Goal: Navigation & Orientation: Locate item on page

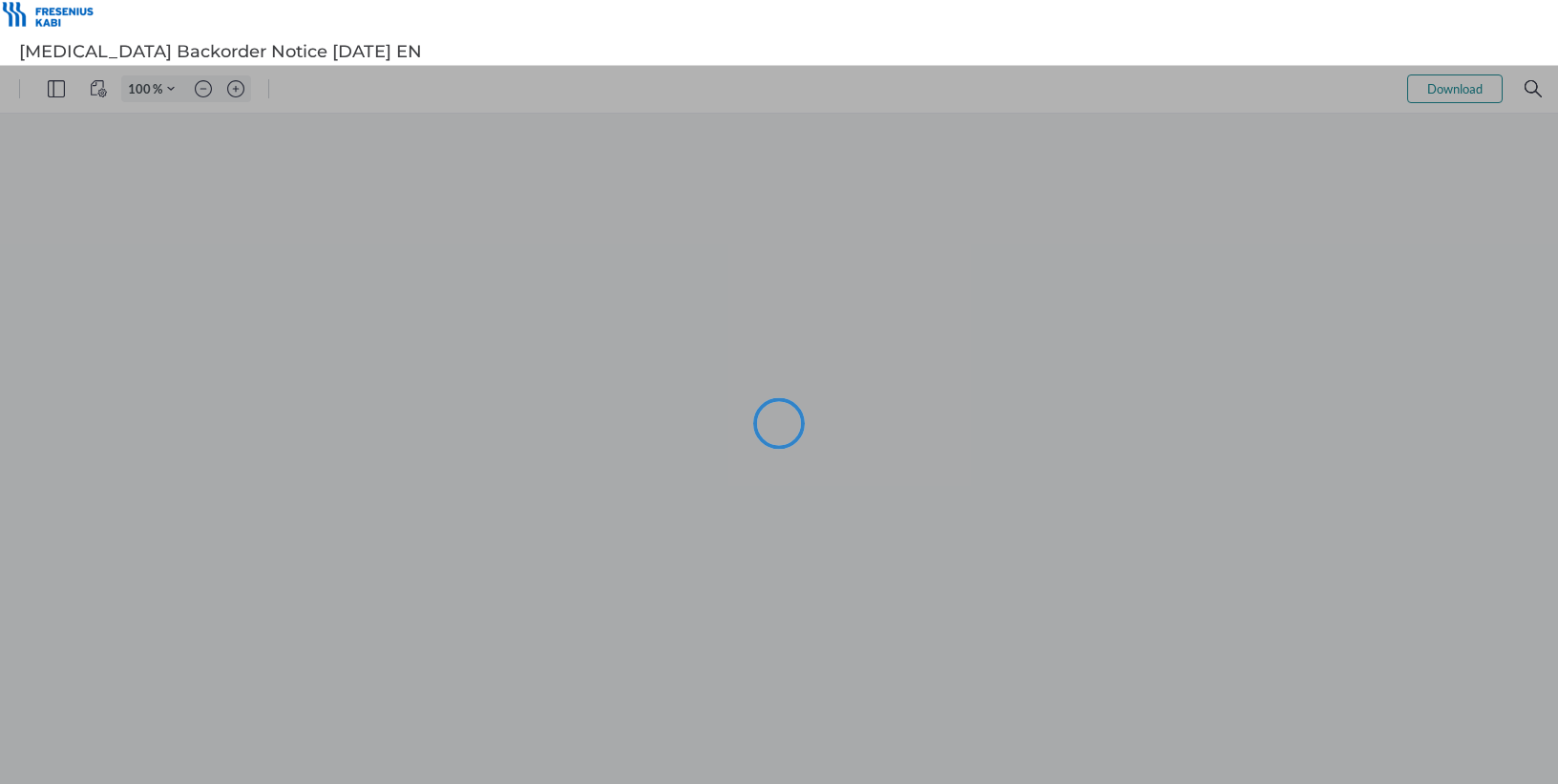
type input "88"
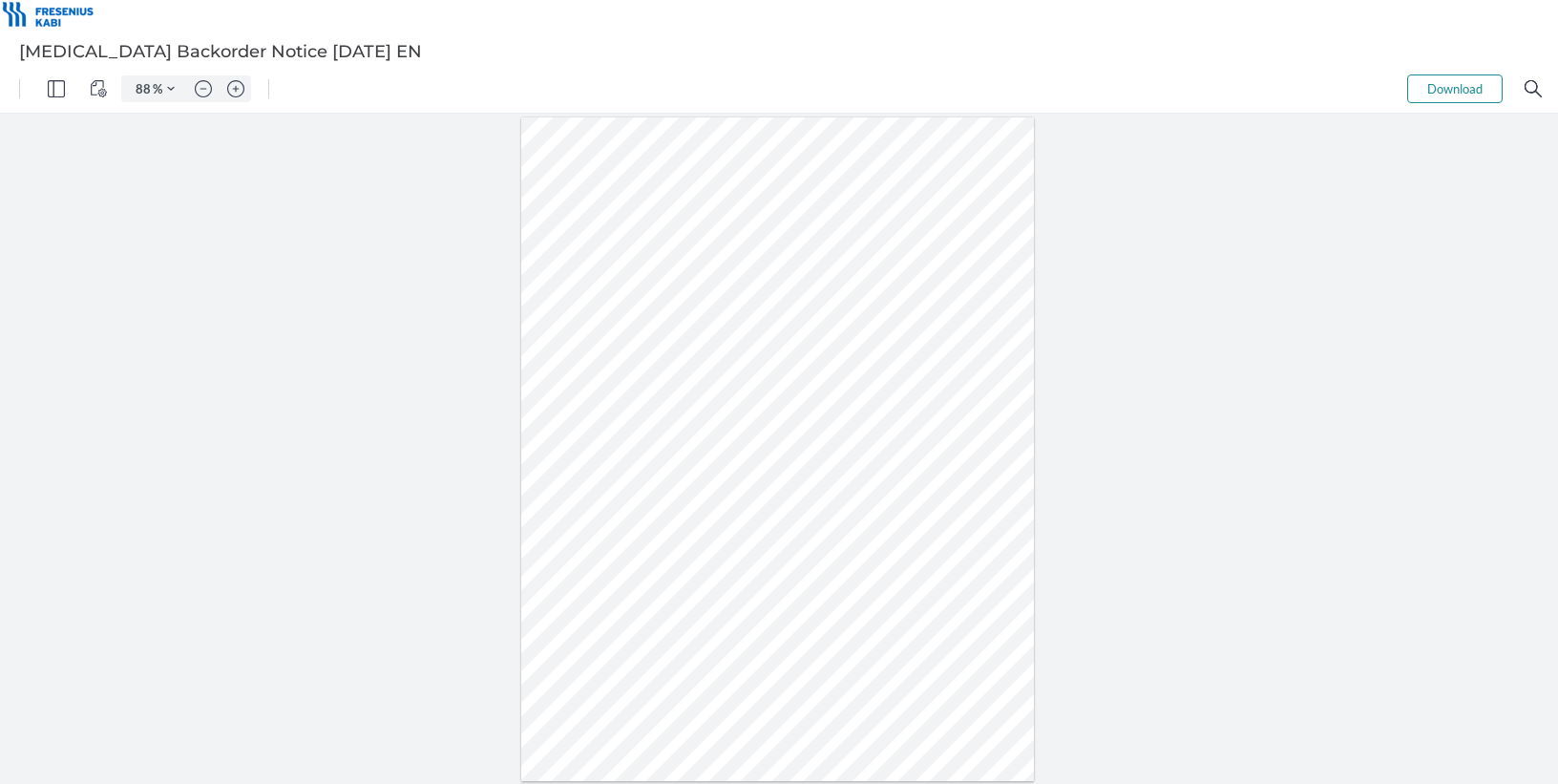
drag, startPoint x: 915, startPoint y: 441, endPoint x: 876, endPoint y: 443, distance: 39.1
click at [876, 443] on div at bounding box center [778, 449] width 514 height 664
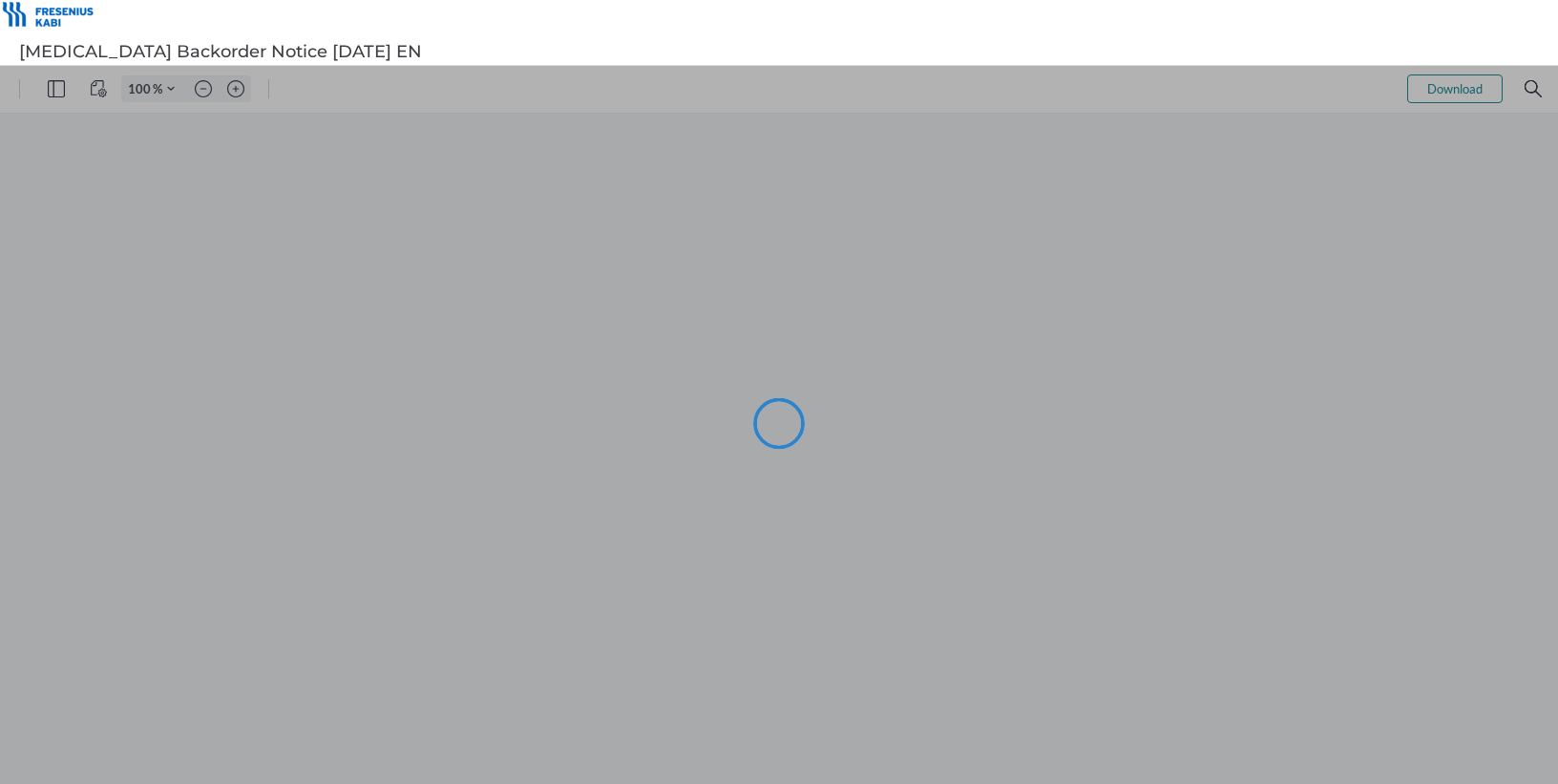
type input "88"
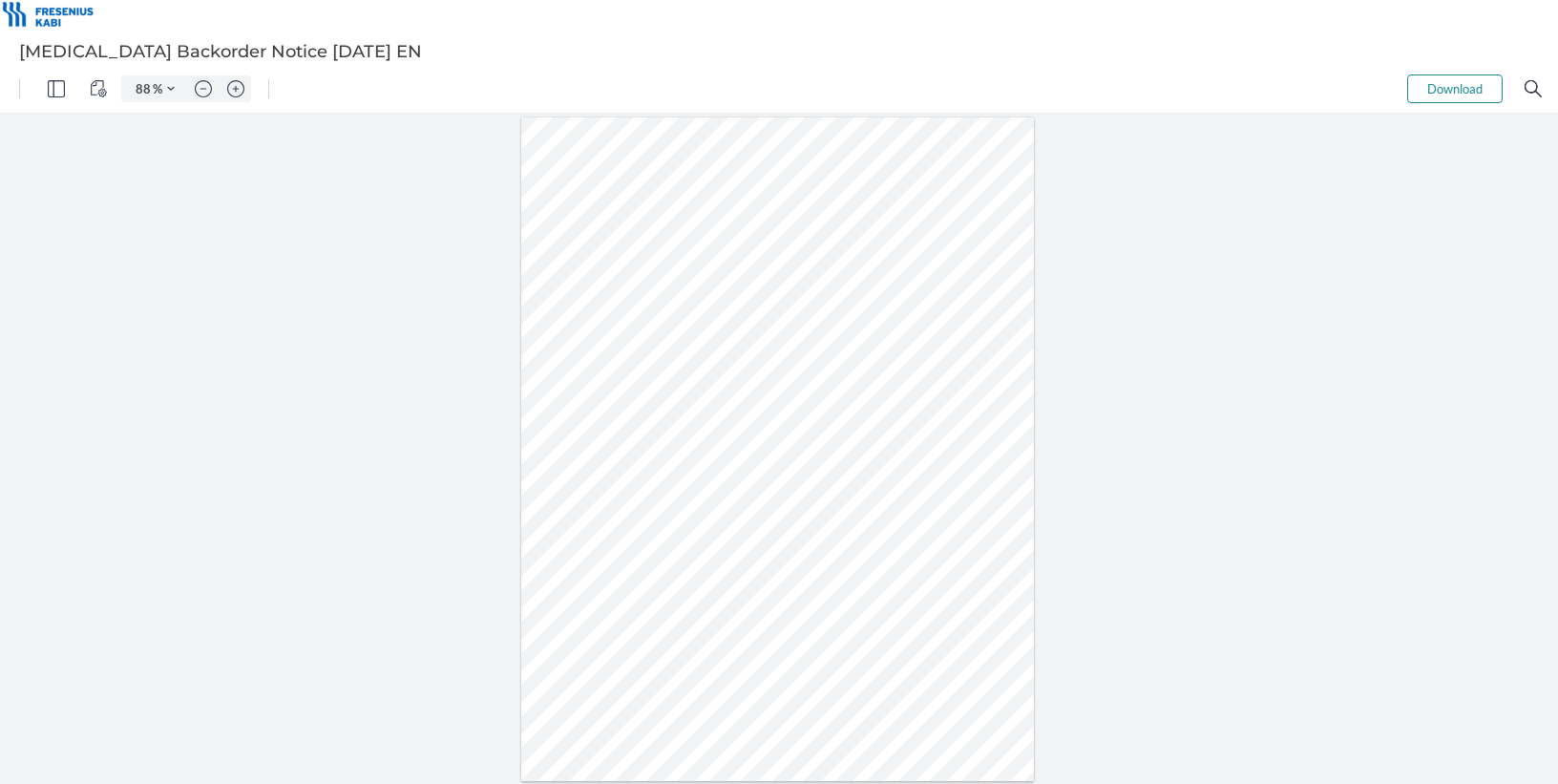
click at [715, 544] on div at bounding box center [778, 449] width 514 height 664
click at [731, 542] on div at bounding box center [778, 449] width 514 height 664
drag, startPoint x: 709, startPoint y: 540, endPoint x: 735, endPoint y: 541, distance: 26.0
click at [735, 541] on div at bounding box center [778, 449] width 514 height 664
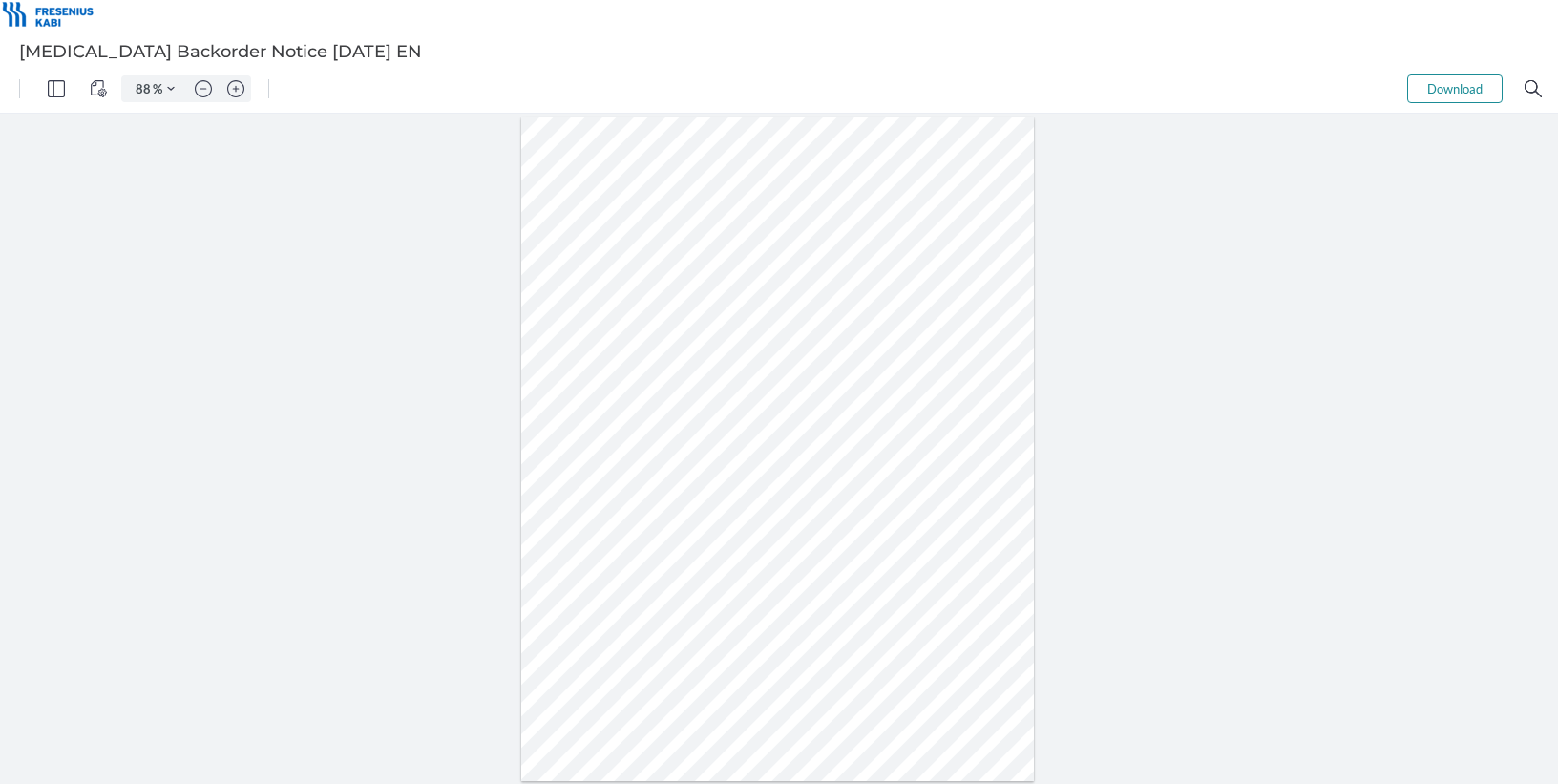
click at [779, 546] on div at bounding box center [778, 449] width 514 height 664
drag, startPoint x: 620, startPoint y: 541, endPoint x: 573, endPoint y: 544, distance: 47.1
click at [573, 544] on div at bounding box center [778, 449] width 514 height 664
